Goal: Task Accomplishment & Management: Manage account settings

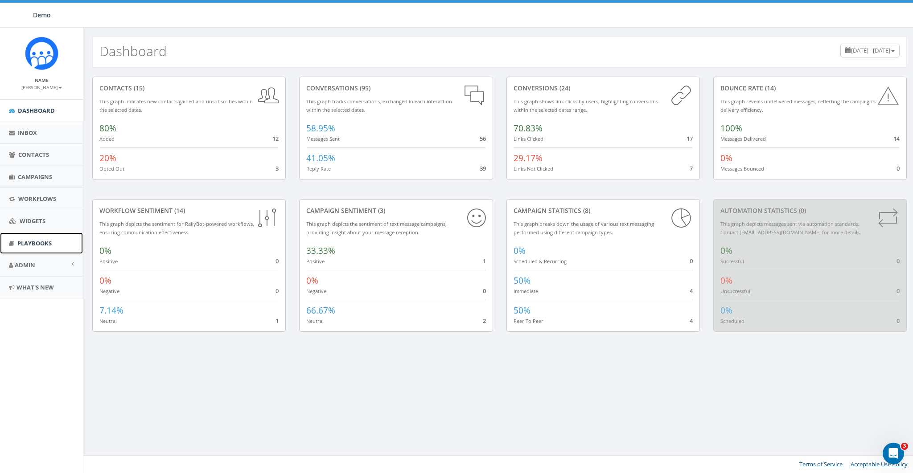
click at [28, 243] on span "Playbooks" at bounding box center [34, 243] width 34 height 8
click at [48, 86] on small "James Martin" at bounding box center [41, 87] width 41 height 6
click at [48, 108] on link "Sign Out" at bounding box center [44, 111] width 70 height 11
